Goal: Task Accomplishment & Management: Manage account settings

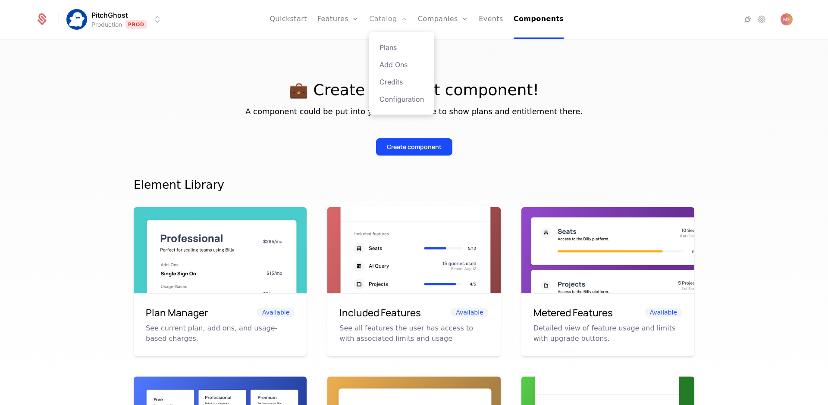
click at [382, 19] on link "Catalog" at bounding box center [388, 19] width 38 height 39
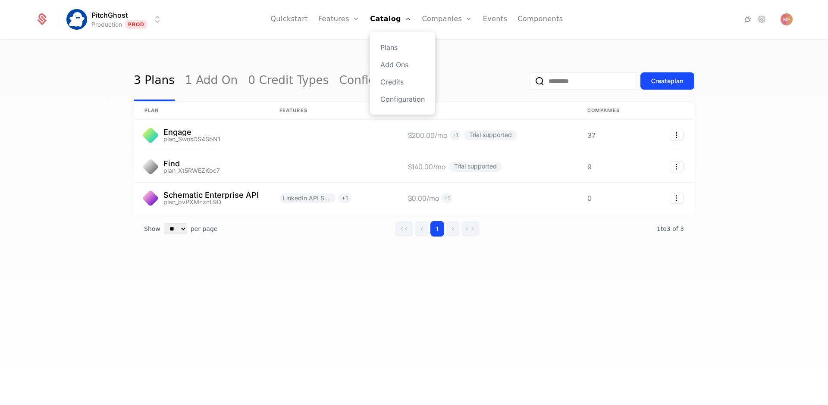
click at [392, 41] on div "Plans Add Ons Credits Configuration" at bounding box center [402, 73] width 65 height 83
click at [392, 44] on link "Plans" at bounding box center [402, 47] width 44 height 10
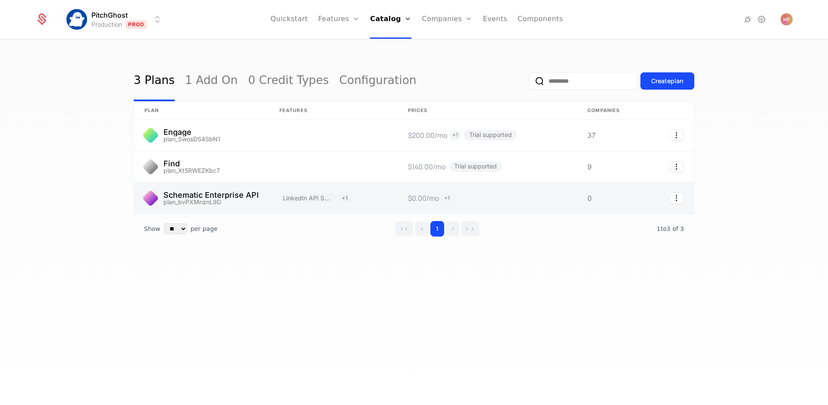
click at [245, 210] on link at bounding box center [201, 198] width 135 height 31
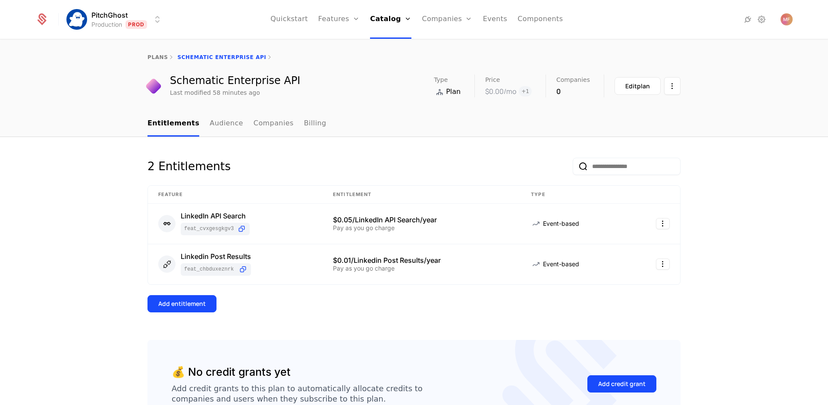
click at [231, 120] on ul "Entitlements Audience Companies Billing" at bounding box center [236, 123] width 179 height 25
click at [224, 122] on link "Audience" at bounding box center [227, 123] width 34 height 25
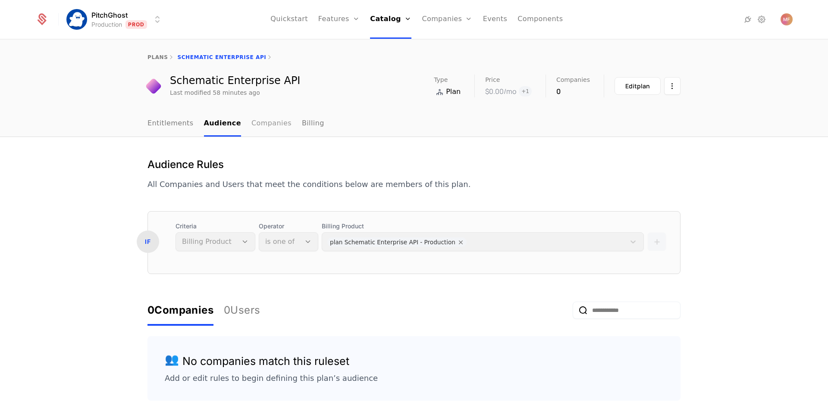
click at [255, 113] on link "Companies" at bounding box center [271, 123] width 40 height 25
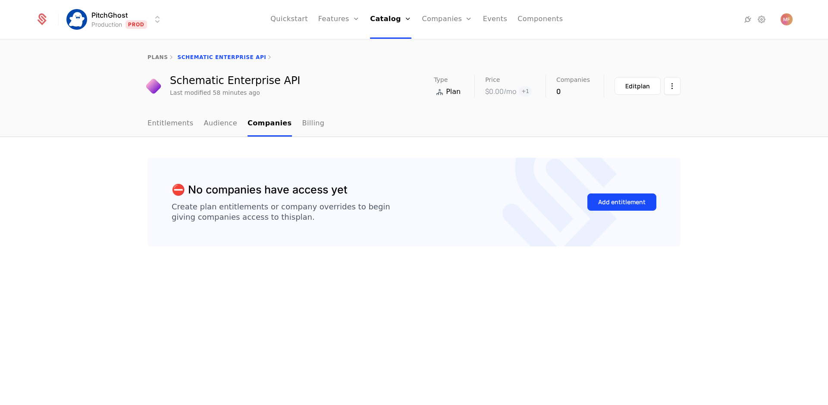
click at [314, 128] on nav "Entitlements Audience Companies Billing" at bounding box center [413, 123] width 533 height 25
click at [313, 128] on nav "Entitlements Audience Companies Billing" at bounding box center [413, 123] width 533 height 25
click at [302, 128] on link "Billing" at bounding box center [313, 123] width 22 height 25
